Goal: Transaction & Acquisition: Obtain resource

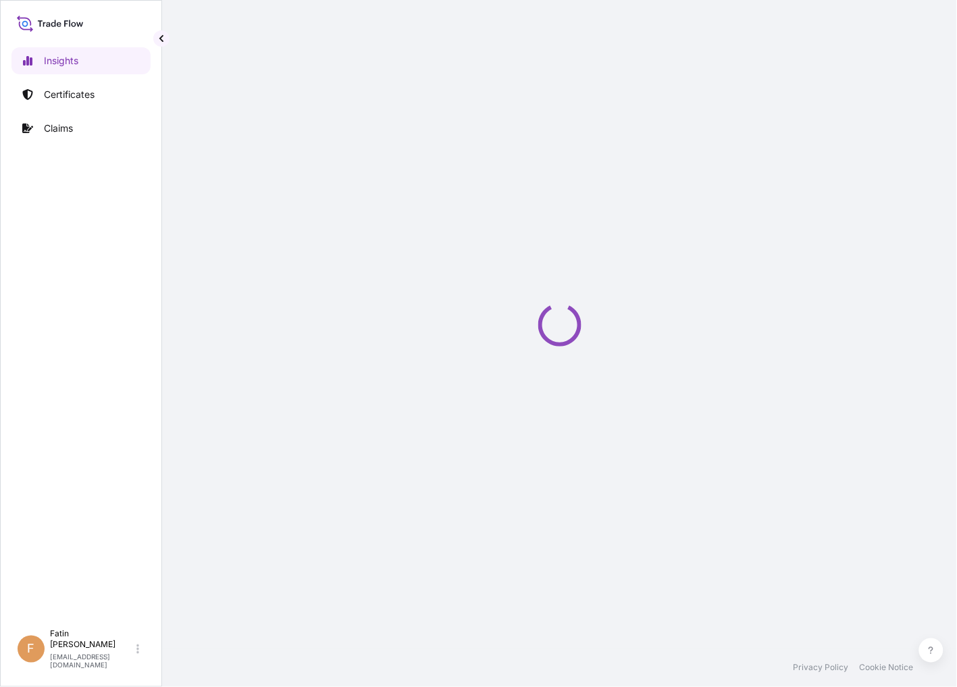
select select "2025"
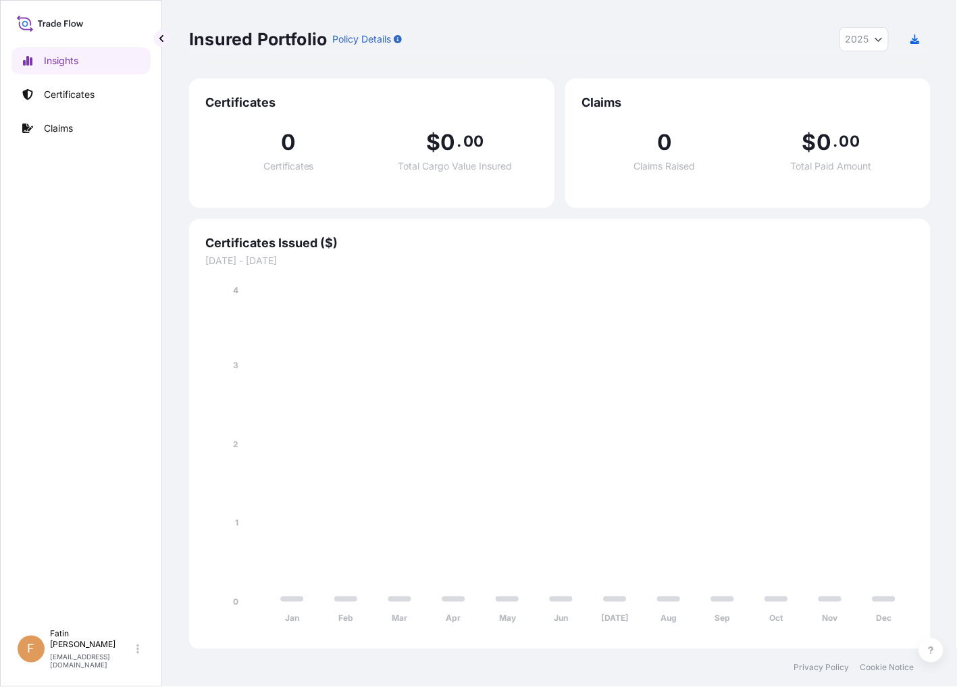
drag, startPoint x: 615, startPoint y: 26, endPoint x: 564, endPoint y: 49, distance: 55.6
click at [616, 27] on div "Insured Portfolio Policy Details 2025 2025 2024 2023 2022" at bounding box center [559, 39] width 741 height 78
click at [68, 96] on p "Certificates" at bounding box center [69, 95] width 51 height 14
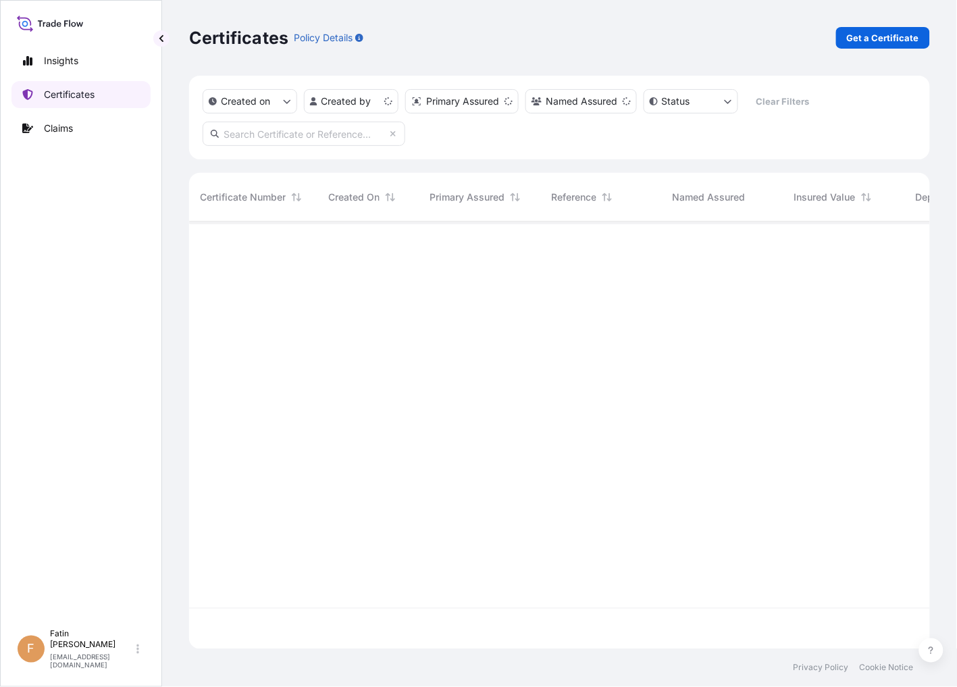
scroll to position [424, 730]
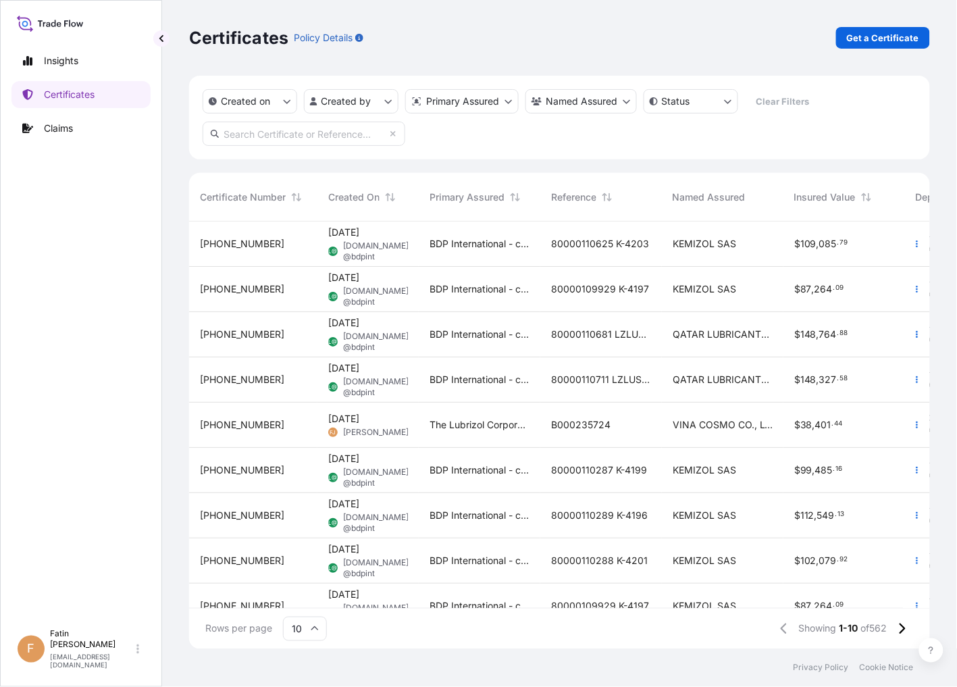
drag, startPoint x: 581, startPoint y: 36, endPoint x: 599, endPoint y: 36, distance: 18.2
click at [582, 36] on div "Certificates Policy Details Get a Certificate" at bounding box center [559, 38] width 741 height 22
click at [882, 36] on p "Get a Certificate" at bounding box center [883, 38] width 72 height 14
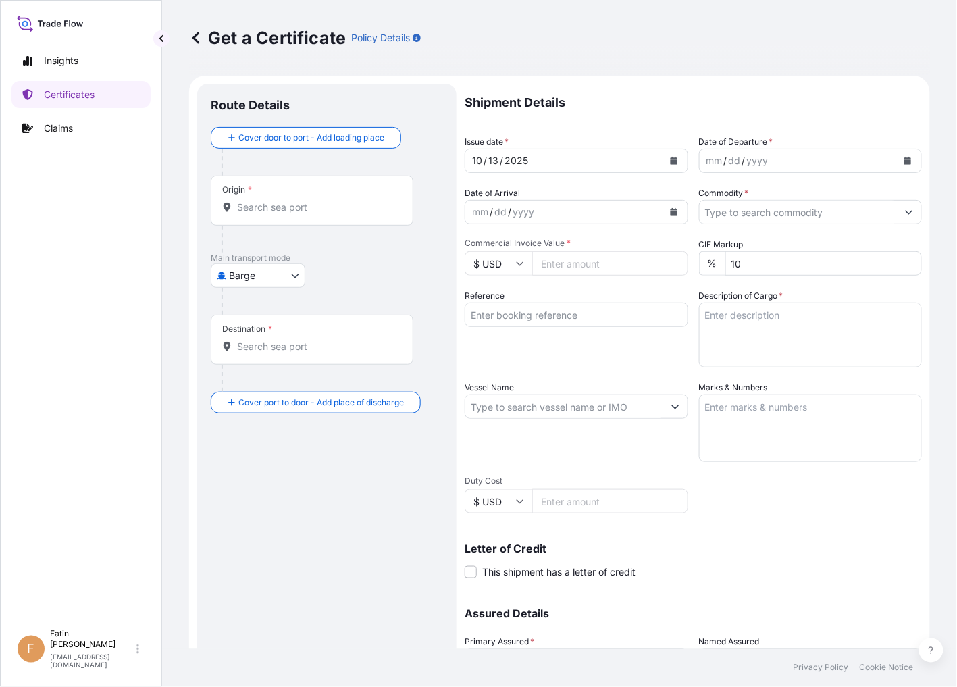
click at [261, 275] on body "Insights Certificates Claims F Fatin Japridin [EMAIL_ADDRESS][DOMAIN_NAME] Get …" at bounding box center [478, 343] width 957 height 687
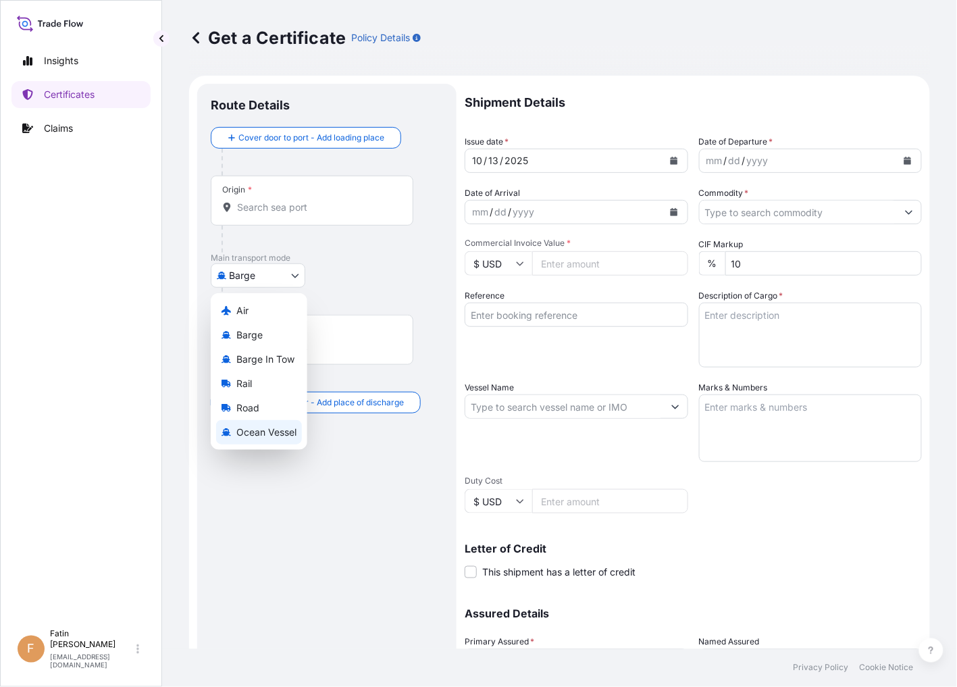
click at [265, 427] on span "Ocean Vessel" at bounding box center [266, 432] width 60 height 14
select select "Ocean Vessel"
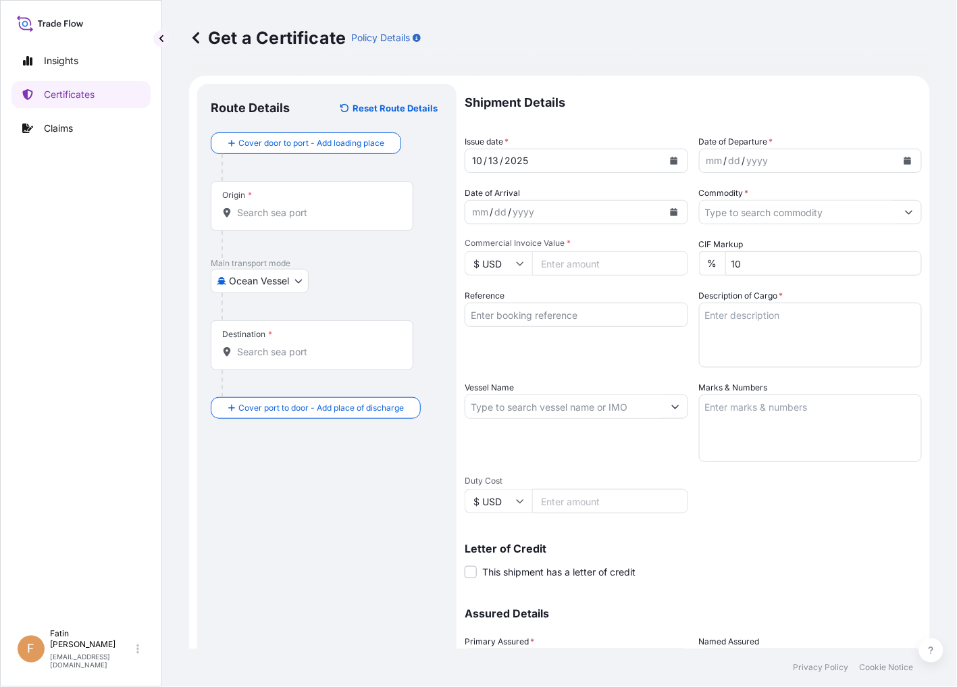
drag, startPoint x: 126, startPoint y: 237, endPoint x: 238, endPoint y: 230, distance: 111.6
click at [126, 237] on div "Insights Certificates Claims" at bounding box center [80, 328] width 139 height 587
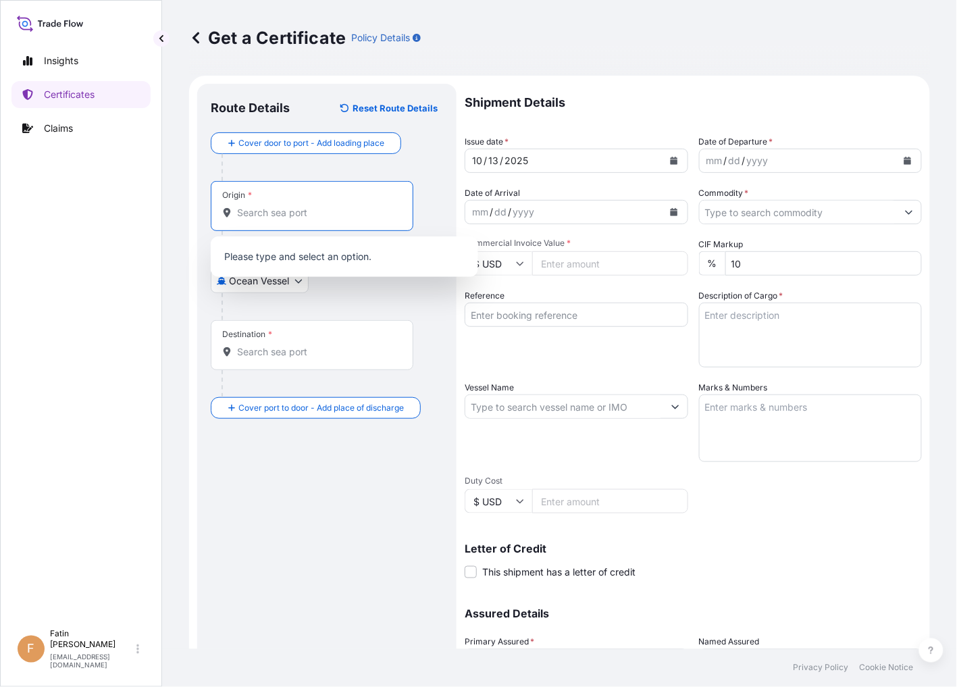
click at [253, 218] on input "Origin *" at bounding box center [316, 213] width 159 height 14
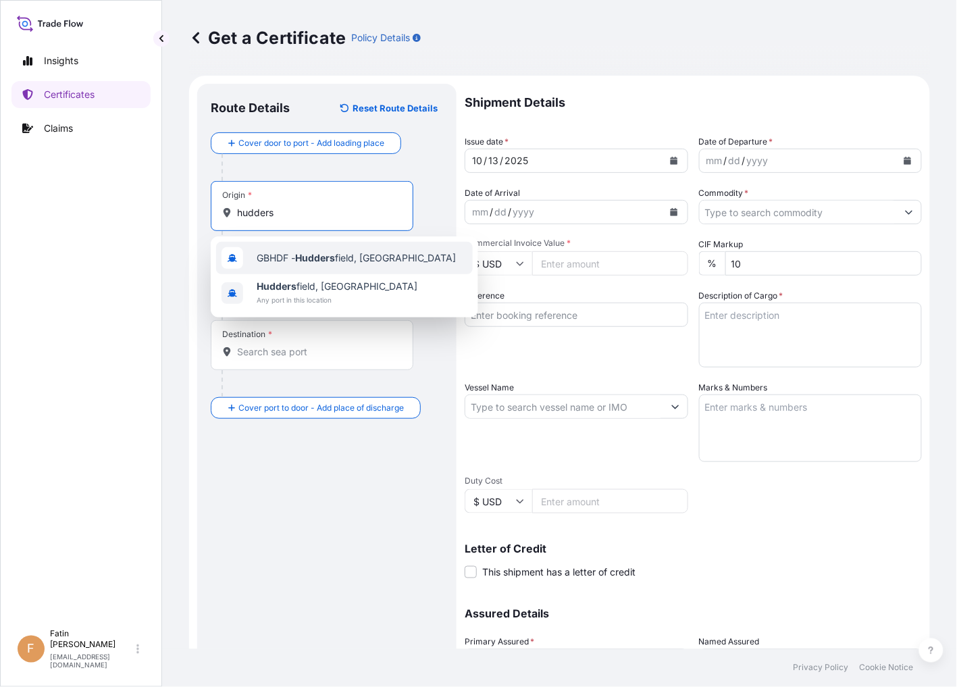
click at [335, 264] on span "GBHDF - Hudders field, [GEOGRAPHIC_DATA]" at bounding box center [356, 258] width 199 height 14
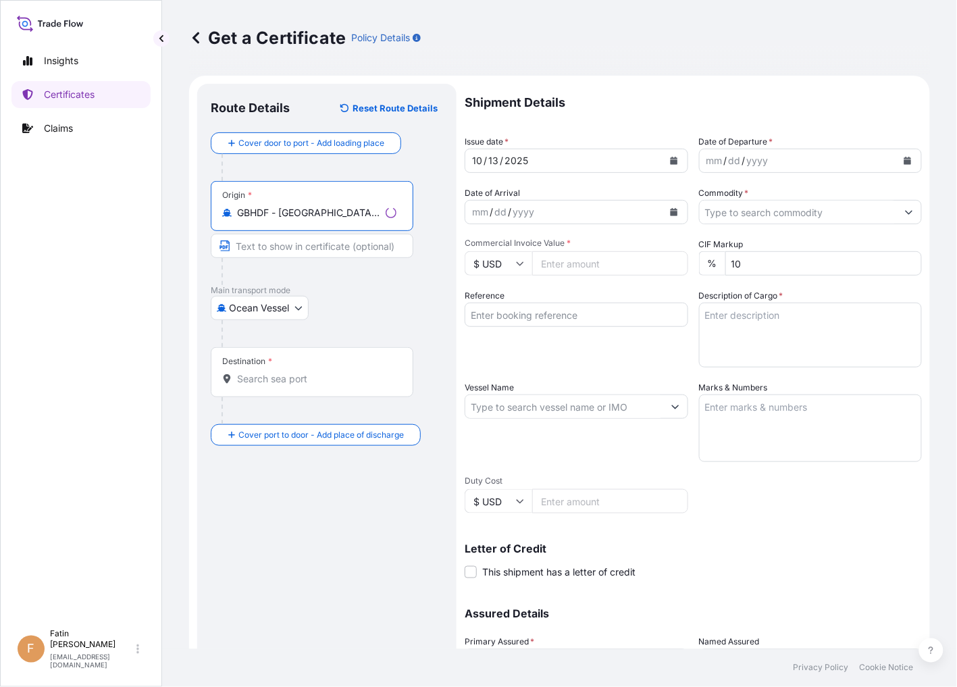
type input "GBHDF - [GEOGRAPHIC_DATA], [GEOGRAPHIC_DATA]"
drag, startPoint x: 95, startPoint y: 340, endPoint x: 169, endPoint y: 306, distance: 82.2
click at [95, 340] on div "Insights Certificates Claims" at bounding box center [80, 328] width 139 height 587
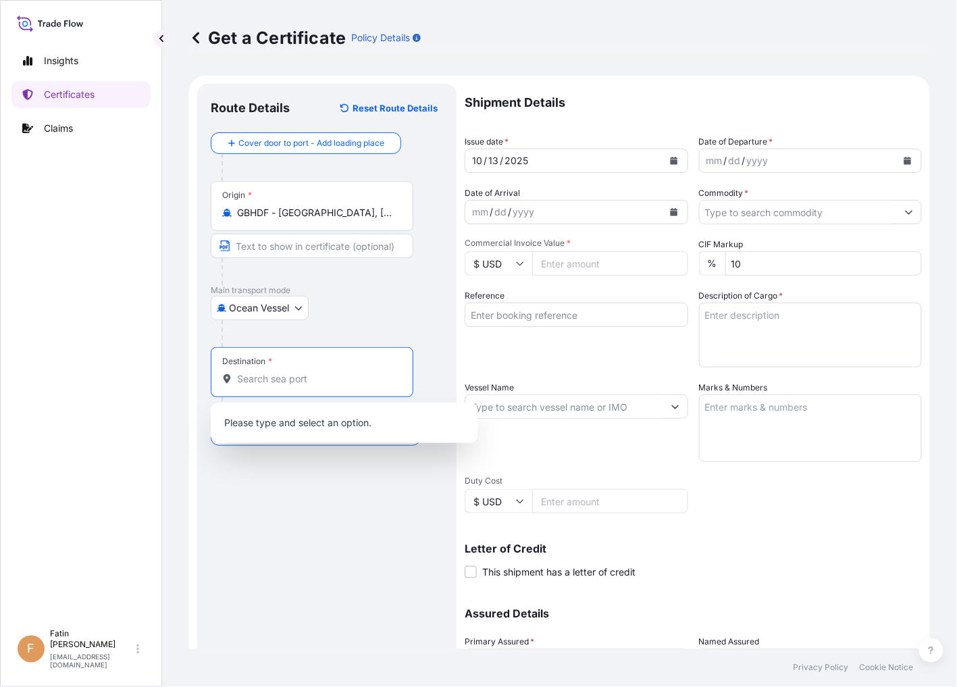
click at [271, 373] on input "Destination *" at bounding box center [316, 379] width 159 height 14
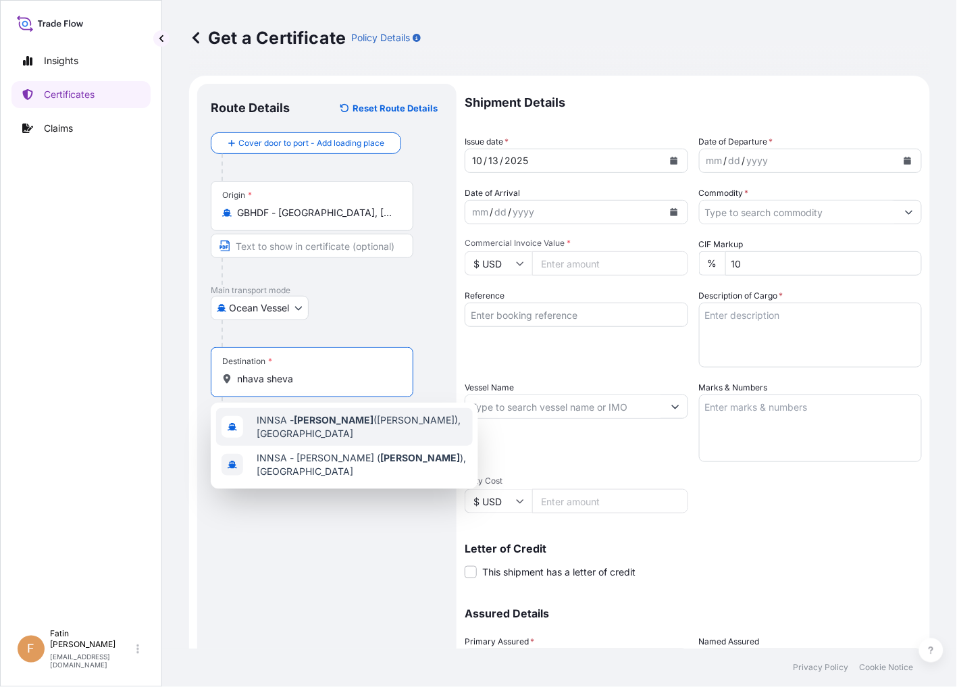
click at [329, 432] on span "INNSA - [GEOGRAPHIC_DATA] ([PERSON_NAME]), [GEOGRAPHIC_DATA]" at bounding box center [362, 426] width 211 height 27
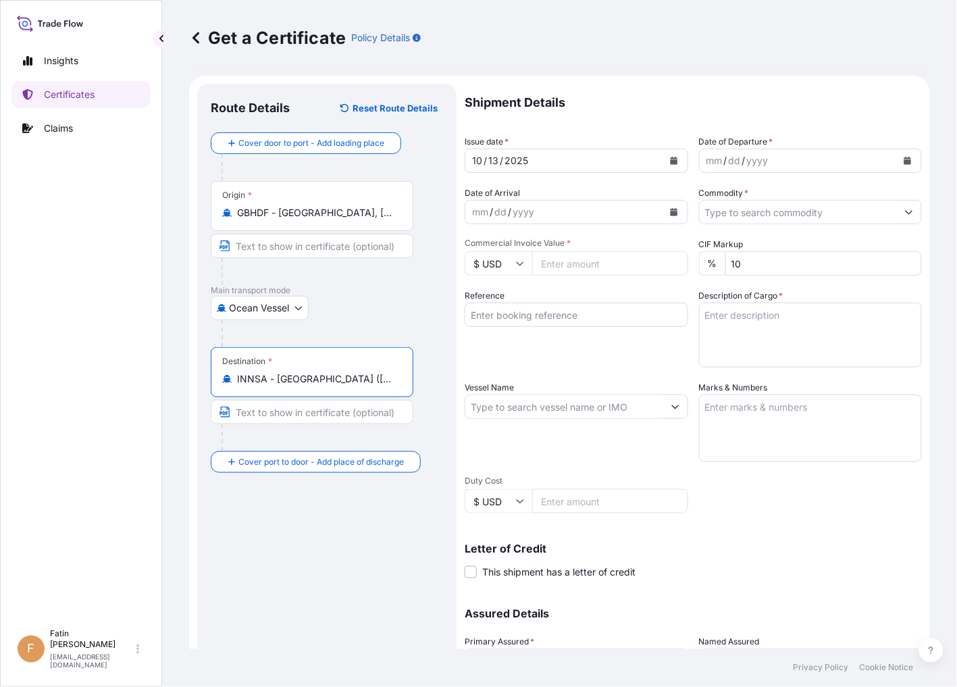
type input "INNSA - [GEOGRAPHIC_DATA] ([PERSON_NAME]), [GEOGRAPHIC_DATA]"
drag, startPoint x: 72, startPoint y: 282, endPoint x: 144, endPoint y: 267, distance: 73.6
click at [72, 282] on div "Insights Certificates Claims" at bounding box center [80, 328] width 139 height 587
drag, startPoint x: 65, startPoint y: 301, endPoint x: 492, endPoint y: 227, distance: 433.1
click at [65, 301] on div "Insights Certificates Claims" at bounding box center [80, 328] width 139 height 587
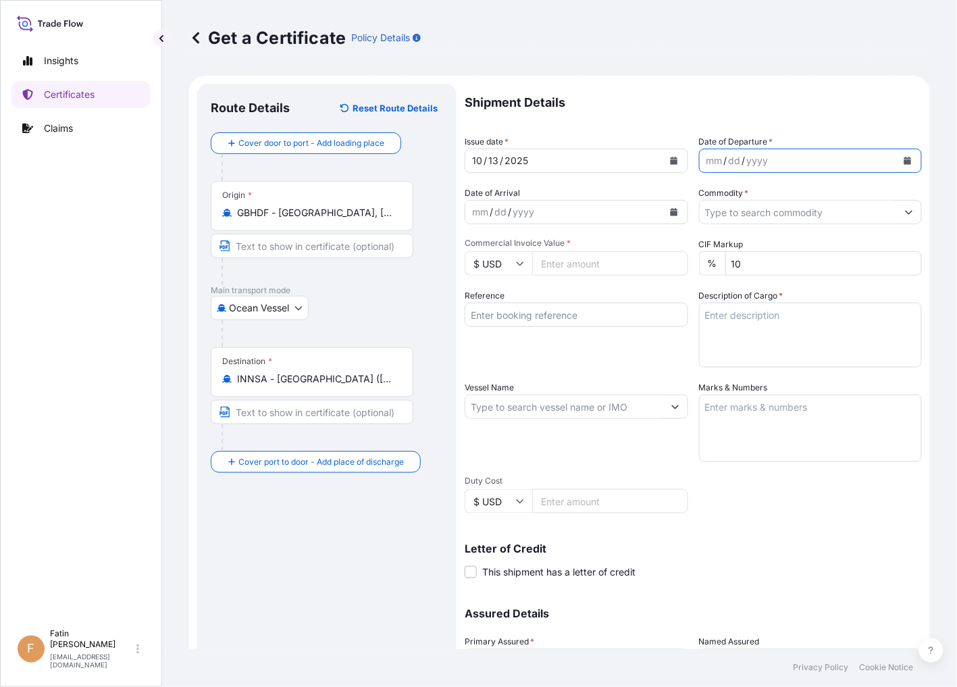
click at [904, 159] on icon "Calendar" at bounding box center [907, 161] width 7 height 8
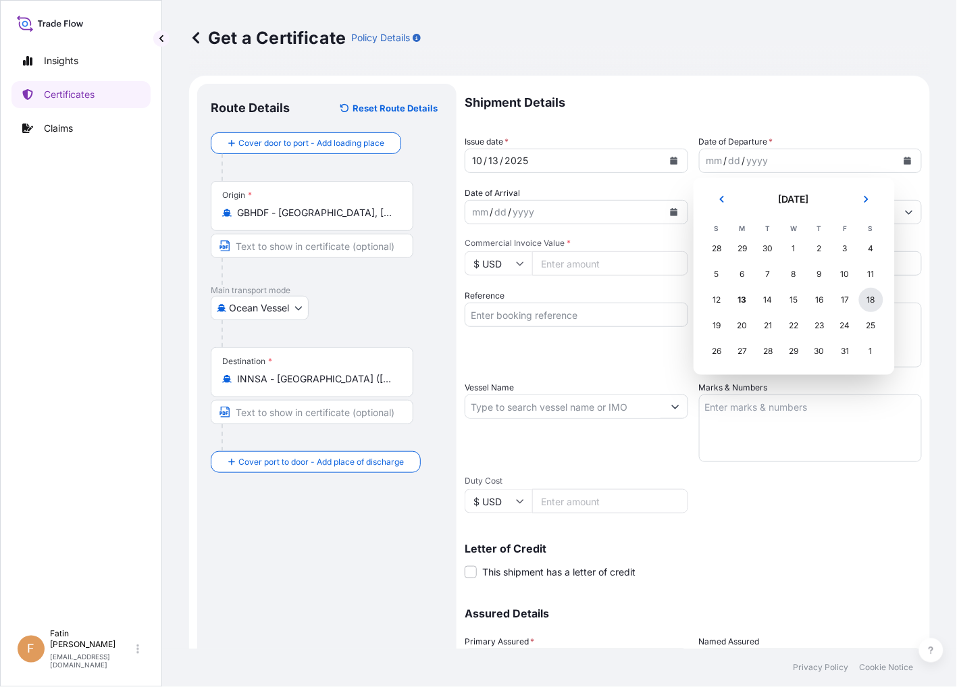
click at [870, 297] on div "18" at bounding box center [871, 300] width 24 height 24
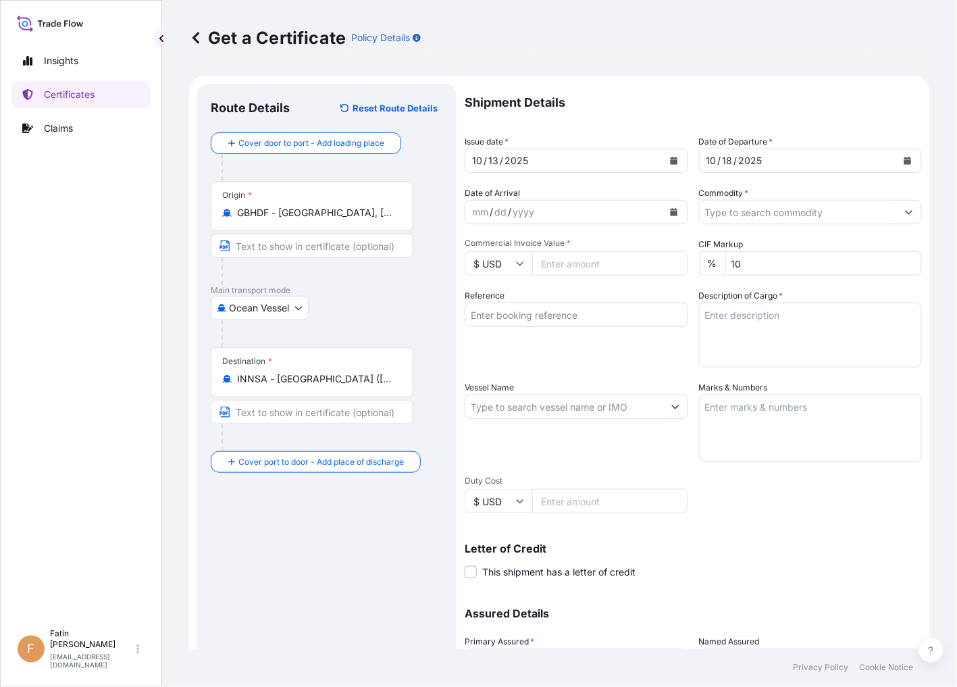
click at [903, 212] on button "Show suggestions" at bounding box center [909, 212] width 24 height 24
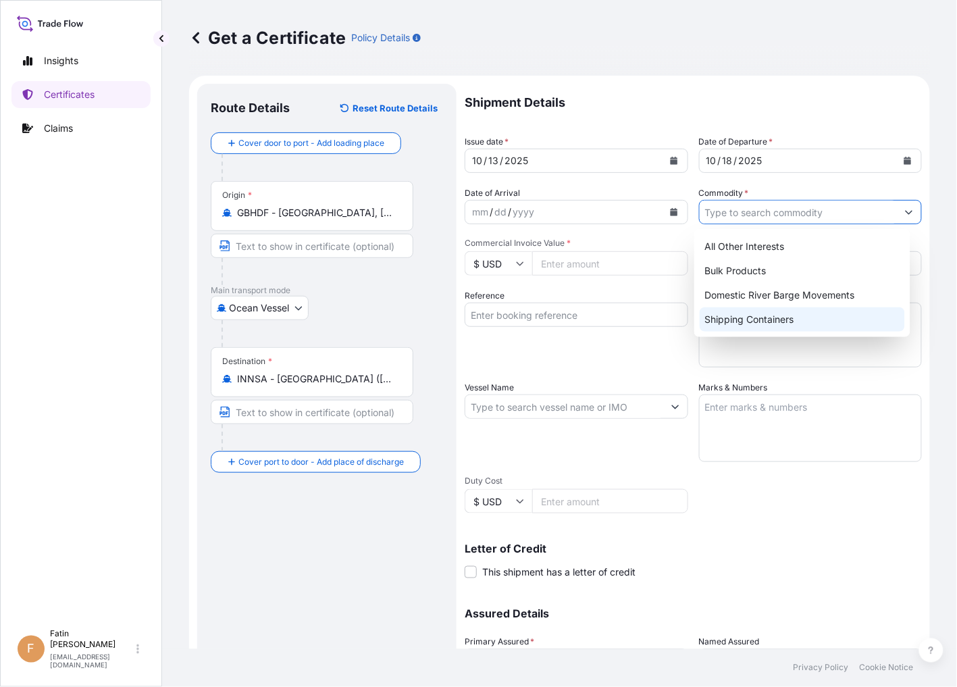
click at [773, 317] on div "Shipping Containers" at bounding box center [801, 319] width 205 height 24
type input "Shipping Containers"
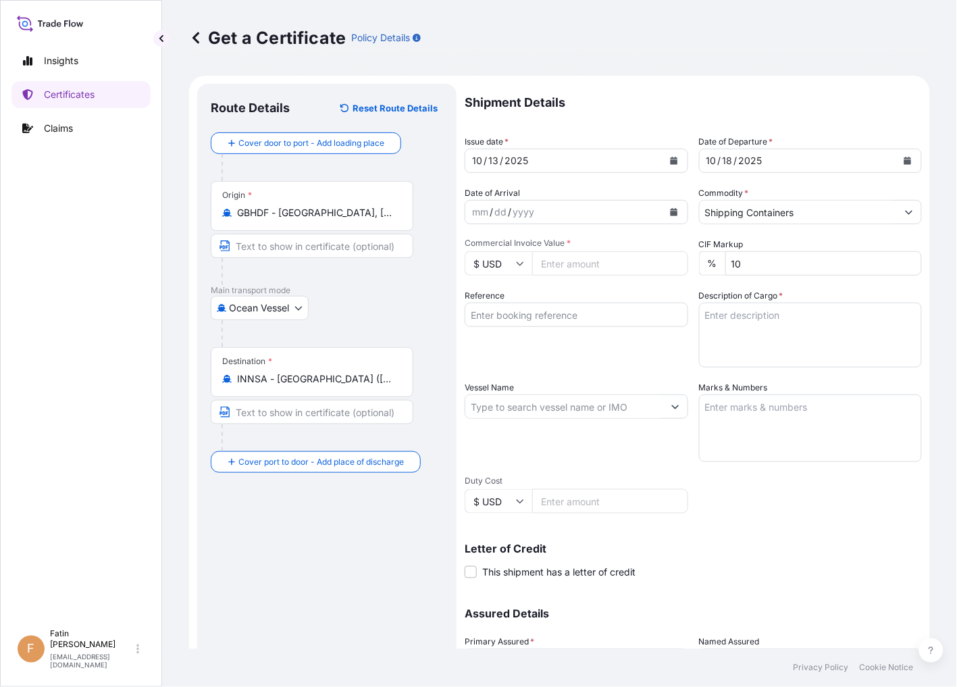
click at [596, 261] on input "Commercial Invoice Value *" at bounding box center [610, 263] width 156 height 24
type input "53770.00"
drag, startPoint x: 589, startPoint y: 359, endPoint x: 579, endPoint y: 311, distance: 49.0
click at [585, 350] on div "Reference" at bounding box center [576, 328] width 223 height 78
click at [579, 311] on input "Reference" at bounding box center [576, 314] width 223 height 24
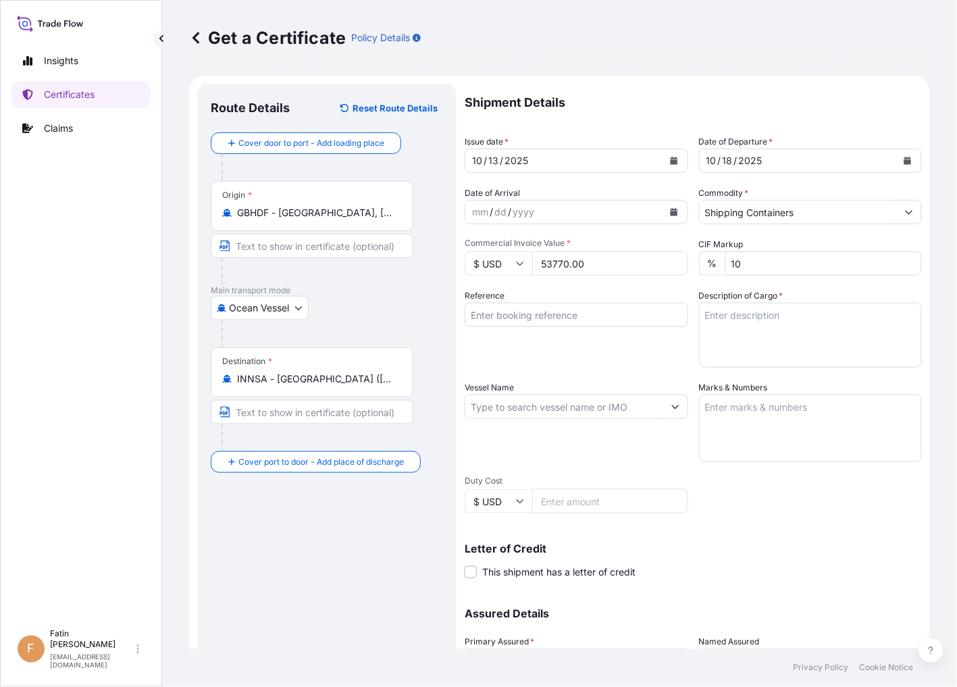
drag, startPoint x: 49, startPoint y: 287, endPoint x: 153, endPoint y: 286, distance: 104.0
click at [49, 287] on div "Insights Certificates Claims" at bounding box center [80, 328] width 139 height 587
click at [517, 315] on input "Reference" at bounding box center [576, 314] width 223 height 24
paste input "B000236145"
type input "B000236145"
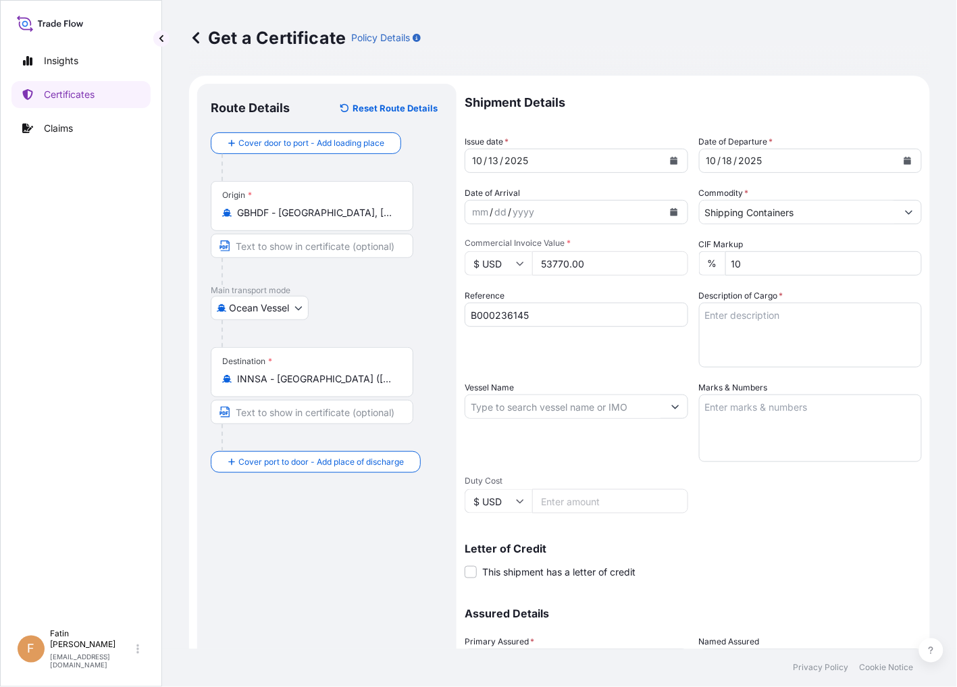
drag, startPoint x: 220, startPoint y: 514, endPoint x: 404, endPoint y: 485, distance: 185.9
click at [221, 514] on div "Route Details Reset Route Details Cover door to port - Add loading place Place …" at bounding box center [327, 424] width 232 height 654
click at [739, 316] on textarea "Description of Cargo *" at bounding box center [810, 334] width 223 height 65
paste textarea "76 PAILS LOADED ONTO 9 PALLETS LOADED INTO 1 LCL SOLSPERSE(TM) 24000 SC GW: 2,4…"
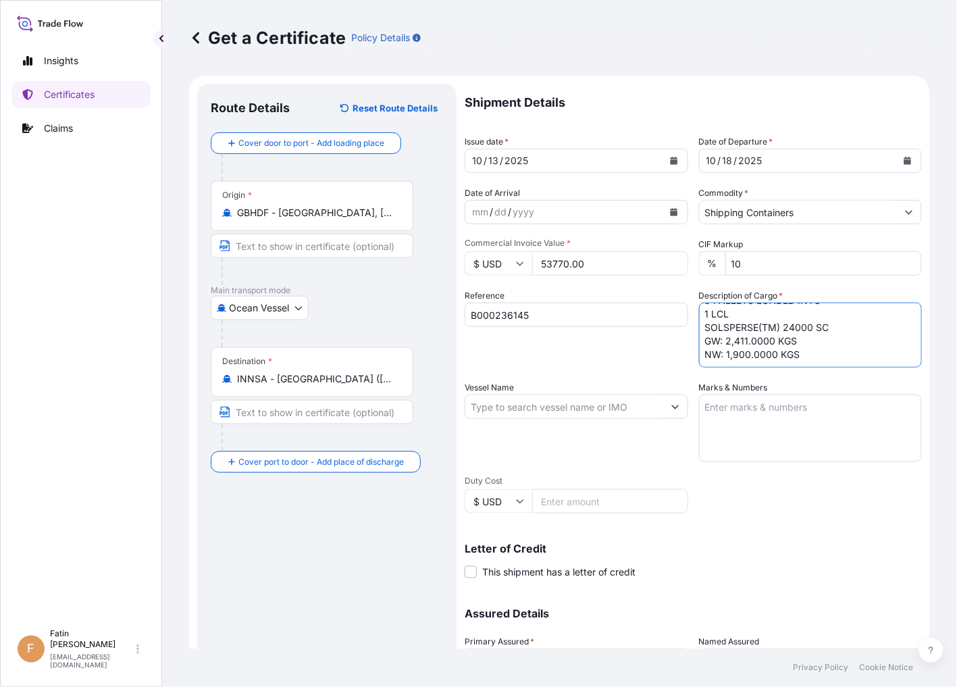
type textarea "76 PAILS LOADED ONTO 9 PALLETS LOADED INTO 1 LCL SOLSPERSE(TM) 24000 SC GW: 2,4…"
drag, startPoint x: 217, startPoint y: 504, endPoint x: 286, endPoint y: 494, distance: 69.5
click at [217, 504] on div "Route Details Reset Route Details Cover door to port - Add loading place Place …" at bounding box center [327, 424] width 232 height 654
click at [581, 404] on input "Vessel Name" at bounding box center [564, 406] width 198 height 24
paste input "OAKLAND EXPRESS"
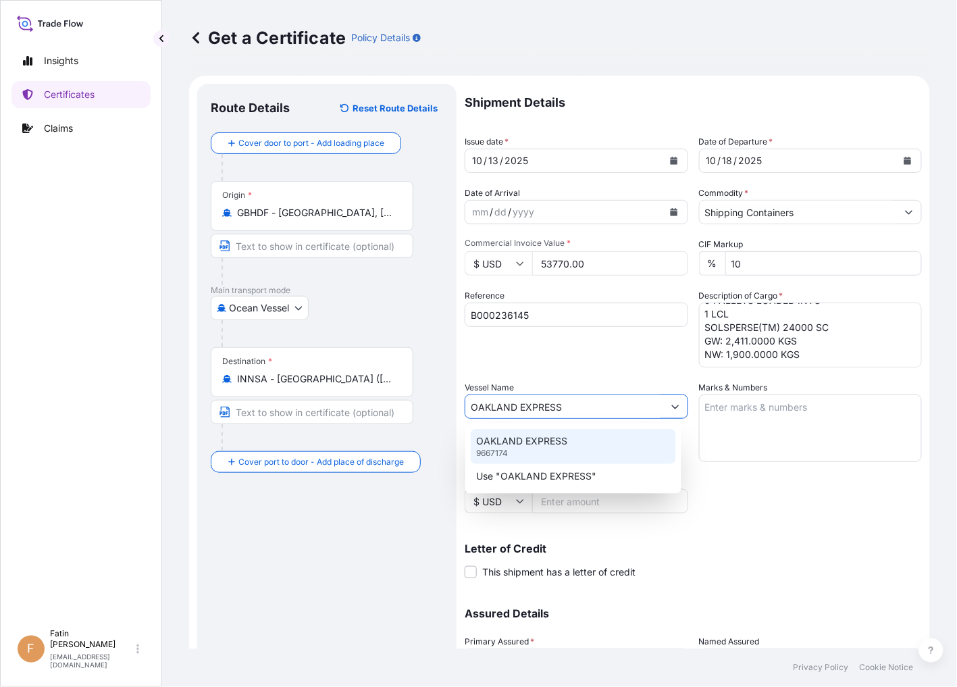
click at [562, 443] on p "OAKLAND EXPRESS" at bounding box center [521, 441] width 91 height 14
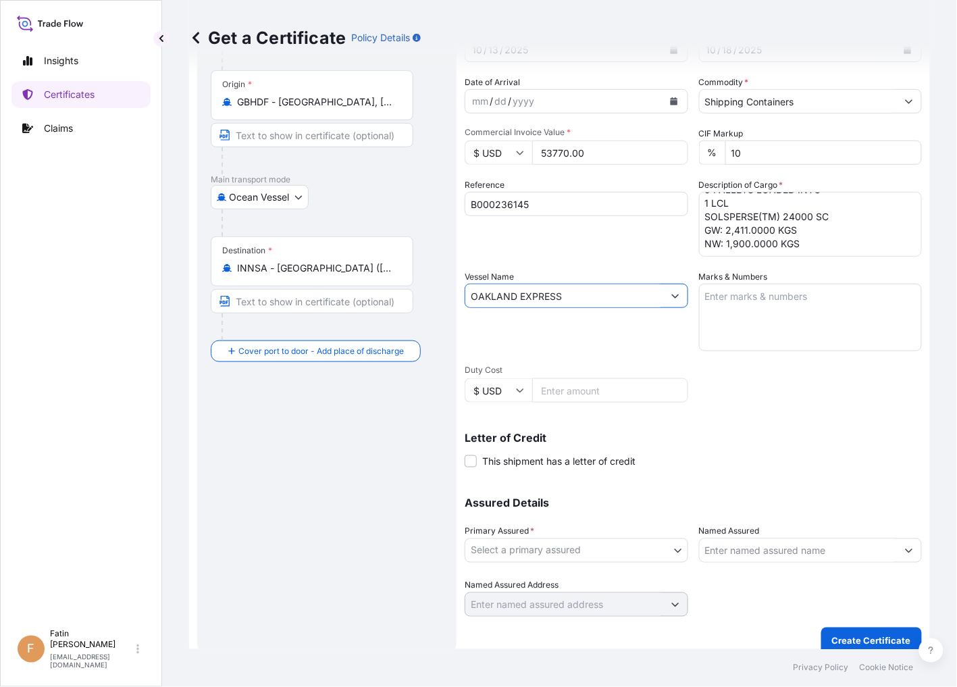
scroll to position [123, 0]
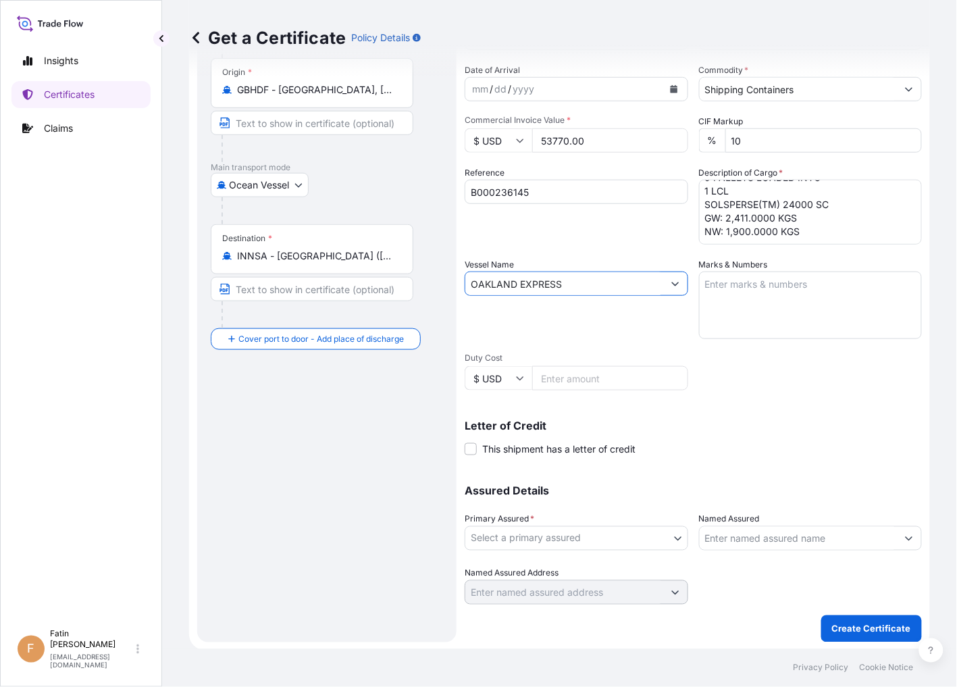
type input "OAKLAND EXPRESS"
click at [630, 549] on body "Insights Certificates Claims F Fatin Japridin [EMAIL_ADDRESS][DOMAIN_NAME] Get …" at bounding box center [478, 343] width 957 height 687
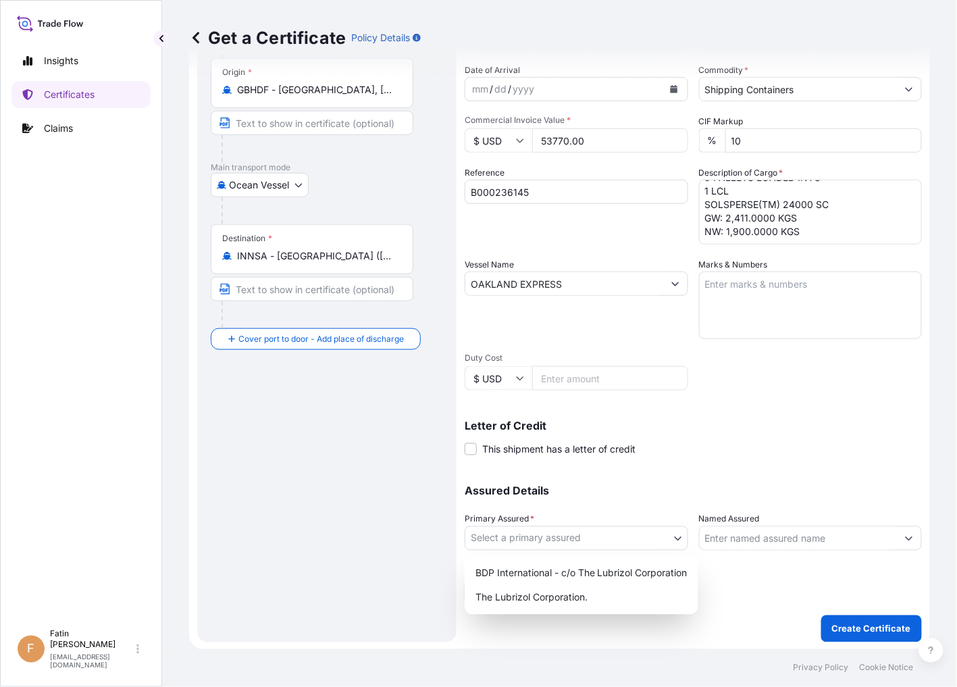
click at [633, 541] on body "Insights Certificates Claims F Fatin Japridin [EMAIL_ADDRESS][DOMAIN_NAME] Get …" at bounding box center [478, 343] width 957 height 687
click at [531, 598] on div "The Lubrizol Corporation." at bounding box center [581, 597] width 223 height 24
select select "32212"
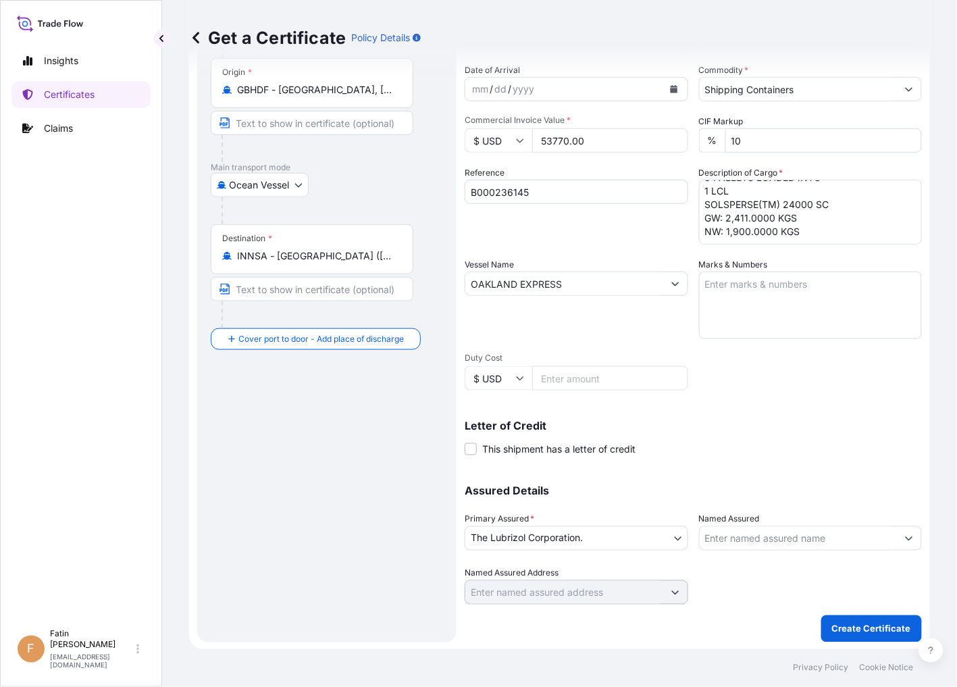
drag, startPoint x: 240, startPoint y: 550, endPoint x: 309, endPoint y: 561, distance: 69.8
click at [240, 550] on div "Route Details Reset Route Details Cover door to port - Add loading place Place …" at bounding box center [327, 301] width 232 height 654
click at [725, 538] on input "Named Assured" at bounding box center [798, 538] width 198 height 24
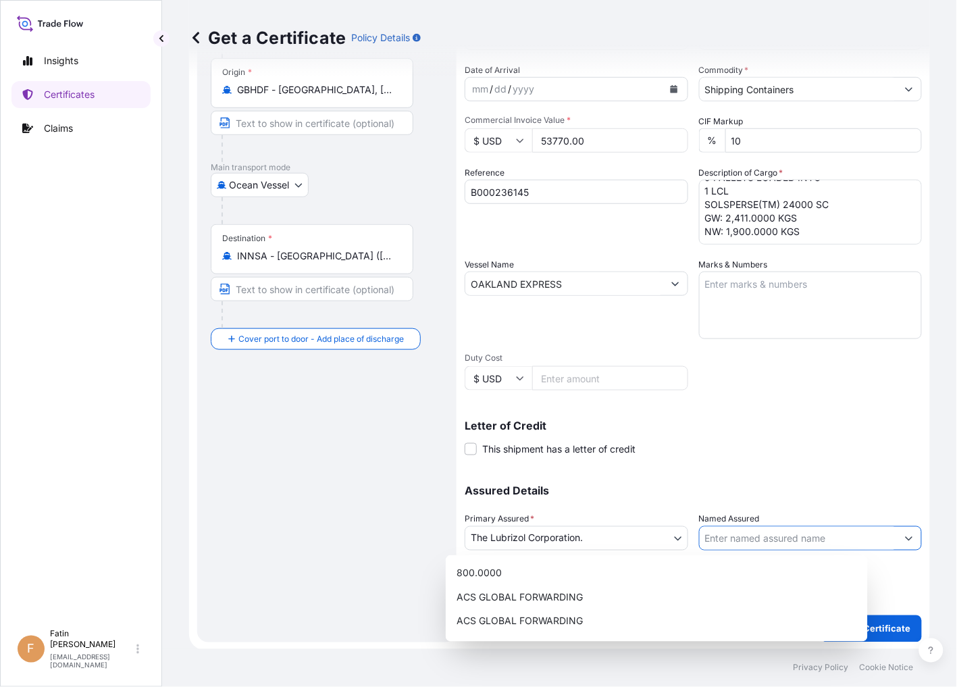
paste input "GLOBEX LABORATORIES (R&D) LTD"
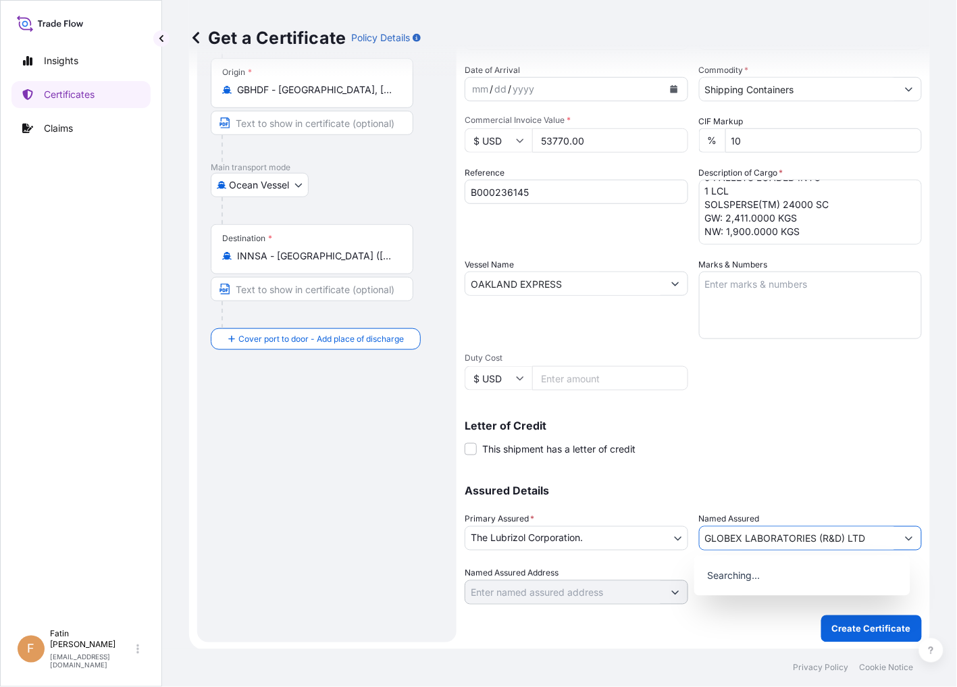
type input "GLOBEX LABORATORIES (R&D) LTD"
click at [814, 435] on div "Letter of Credit This shipment has a letter of credit Letter of credit * Letter…" at bounding box center [693, 438] width 457 height 36
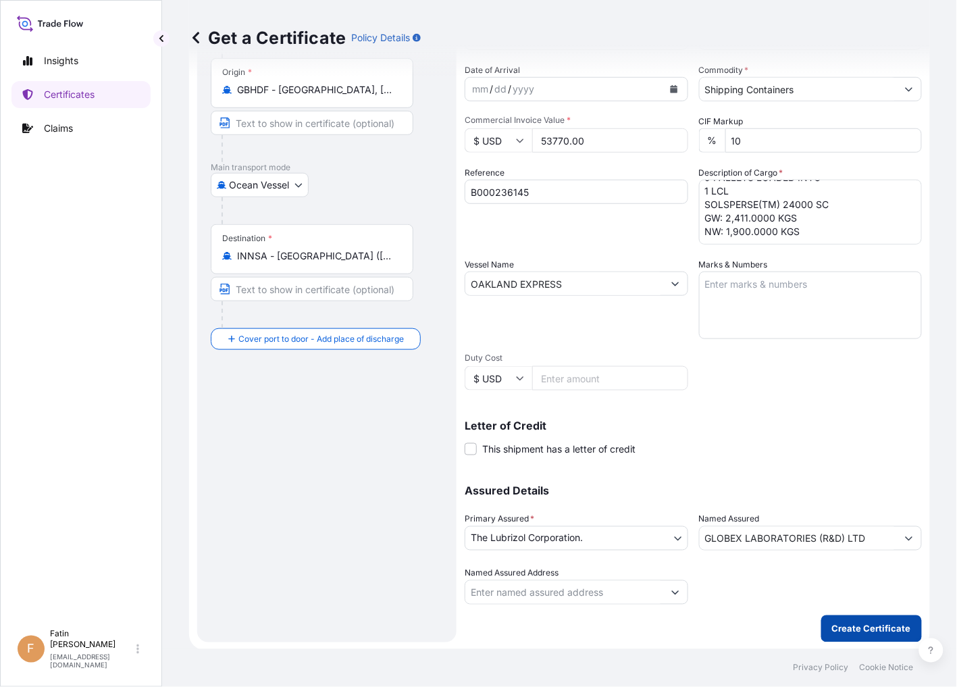
click at [843, 629] on p "Create Certificate" at bounding box center [871, 629] width 79 height 14
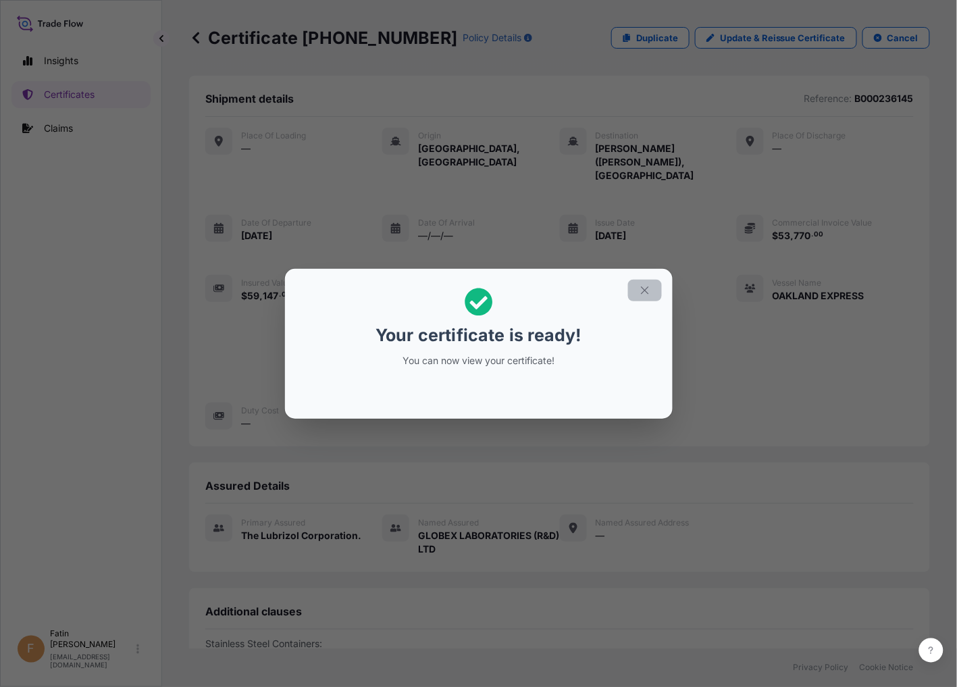
click at [648, 293] on icon "button" at bounding box center [644, 289] width 7 height 7
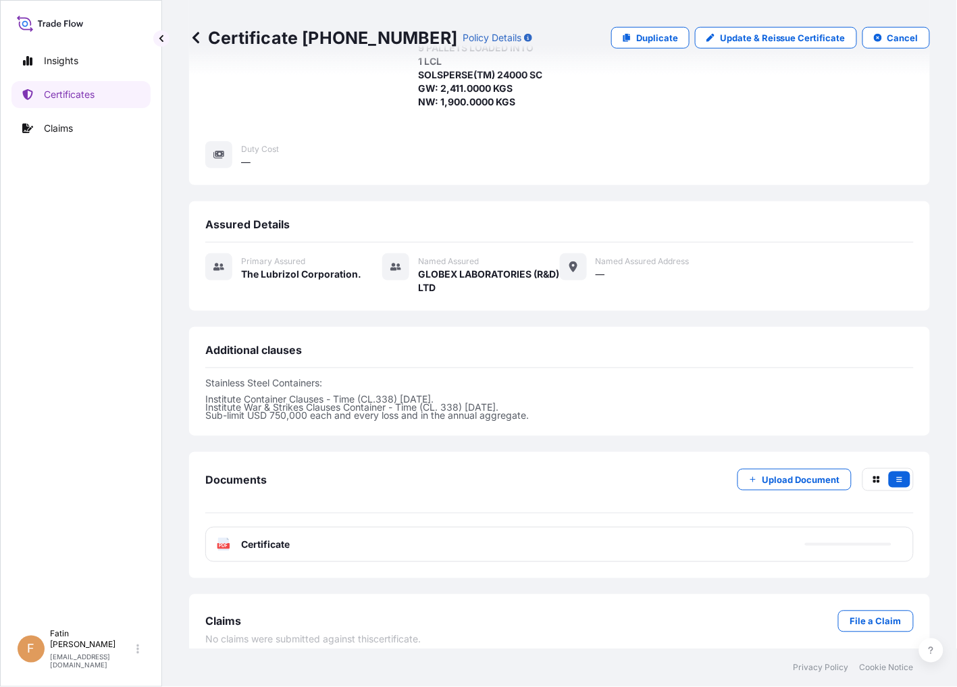
scroll to position [262, 0]
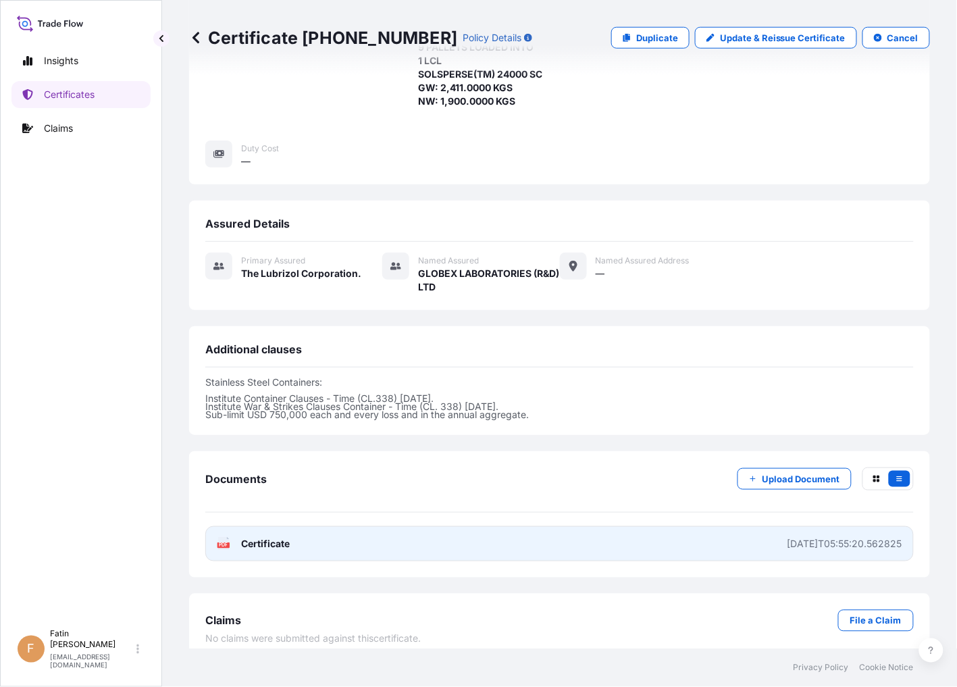
click at [787, 537] on div "[DATE]T05:55:20.562825" at bounding box center [844, 544] width 115 height 14
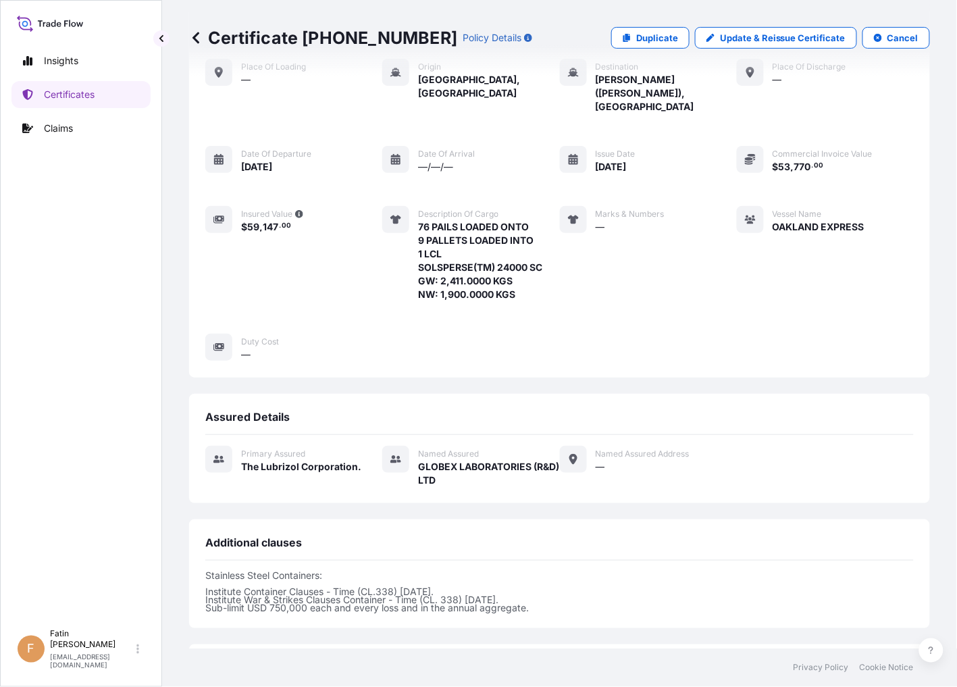
scroll to position [0, 0]
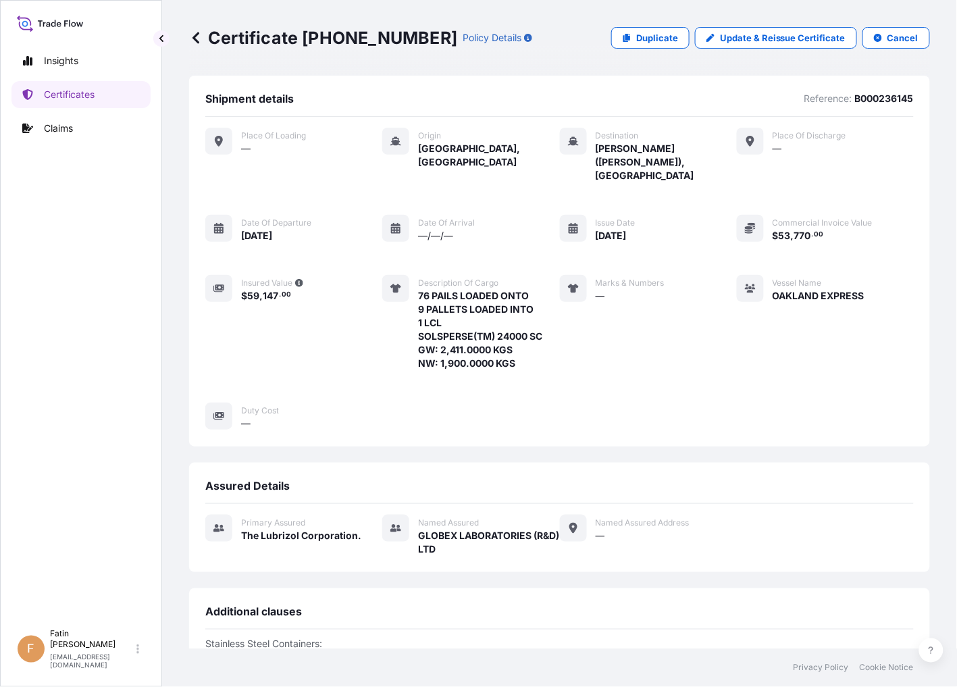
click at [56, 219] on div "Insights Certificates Claims" at bounding box center [80, 328] width 139 height 587
click at [770, 401] on div "Place of Loading — Origin [GEOGRAPHIC_DATA], [GEOGRAPHIC_DATA] Destination [PER…" at bounding box center [559, 279] width 708 height 302
click at [713, 371] on div "Place of Loading — Origin [GEOGRAPHIC_DATA], [GEOGRAPHIC_DATA] Destination [PER…" at bounding box center [559, 279] width 708 height 302
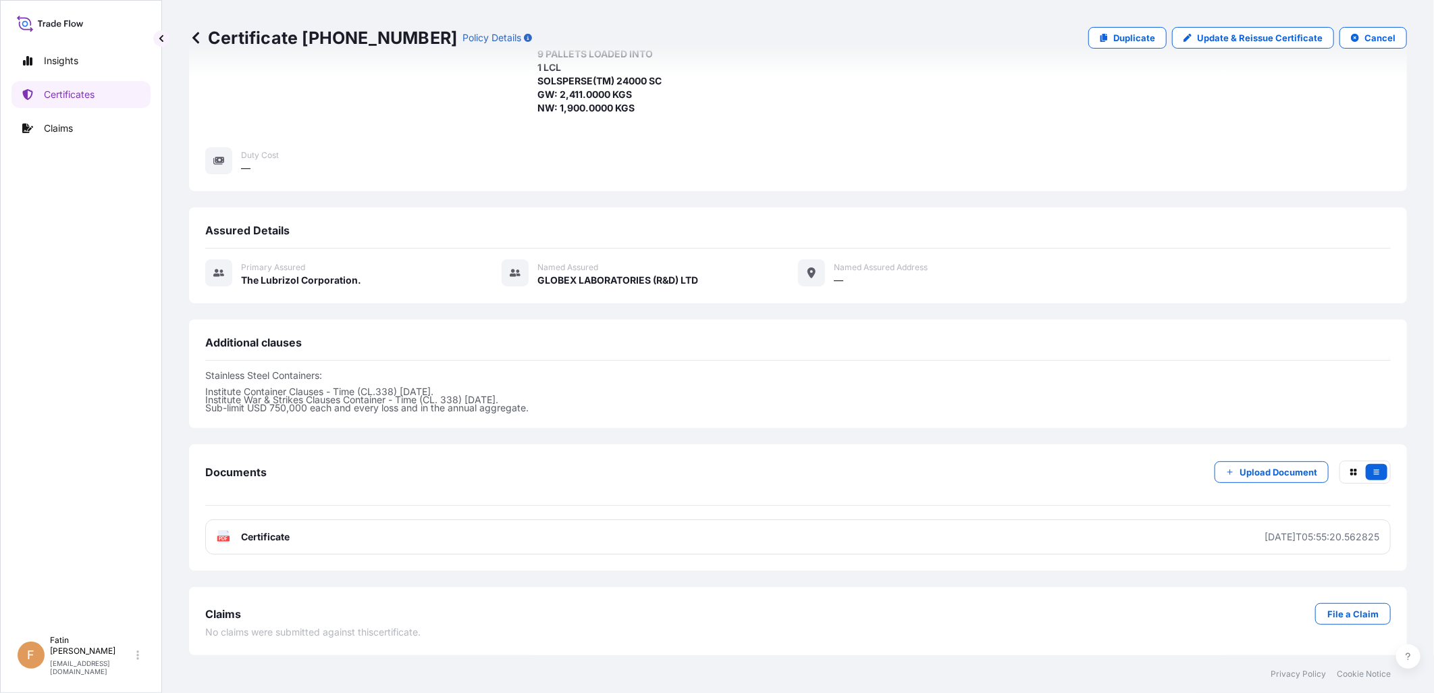
scroll to position [230, 0]
